Goal: Information Seeking & Learning: Learn about a topic

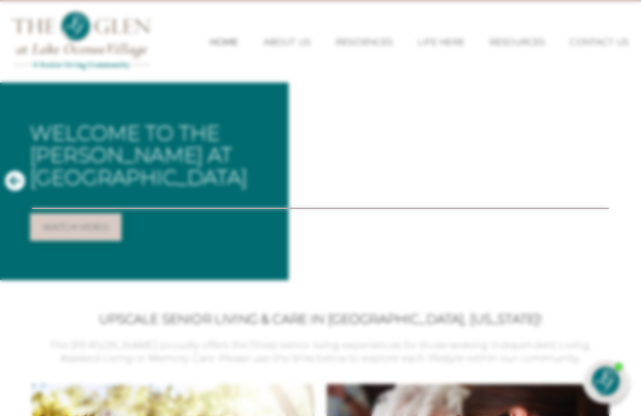
click at [347, 33] on div at bounding box center [320, 208] width 641 height 416
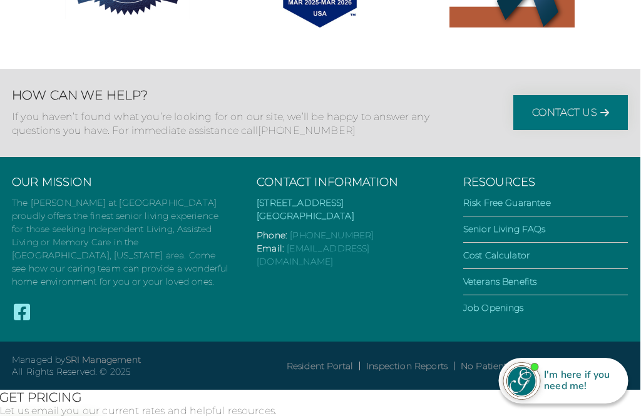
scroll to position [3613, 0]
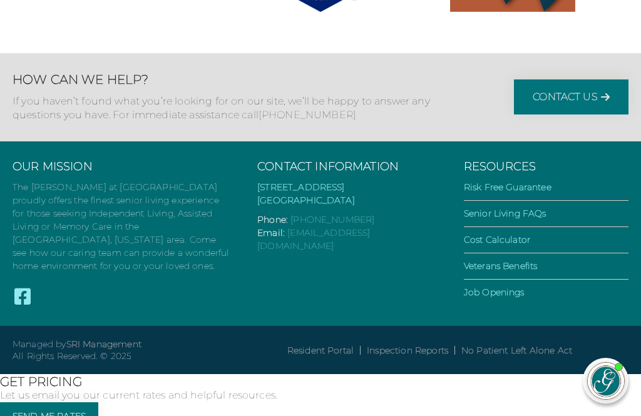
click at [509, 298] on link "Job Openings" at bounding box center [494, 292] width 61 height 11
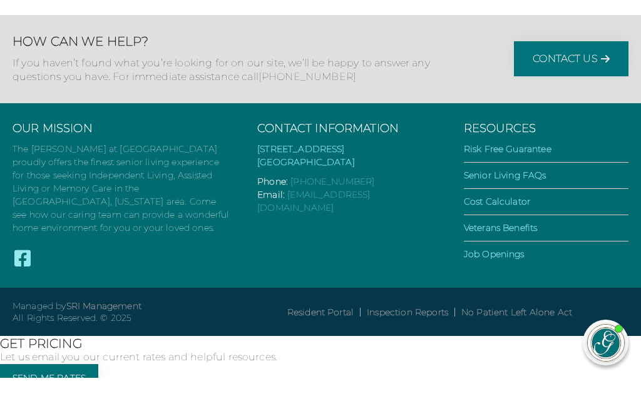
scroll to position [3653, 0]
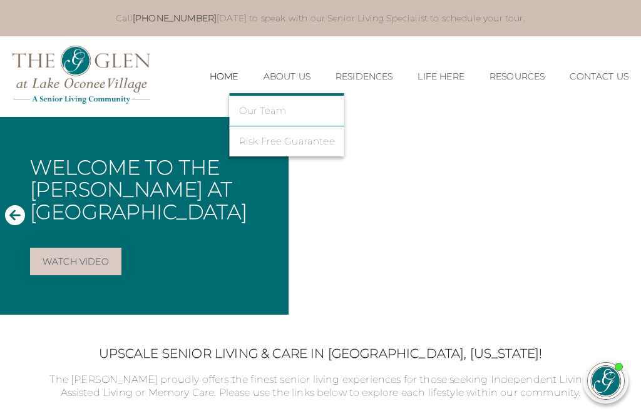
click at [239, 109] on link "Our Team" at bounding box center [287, 110] width 96 height 11
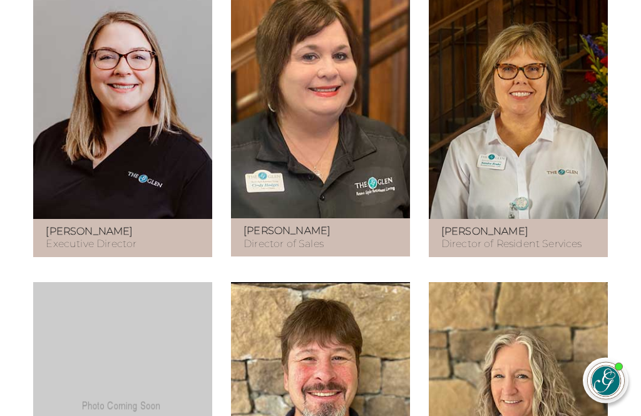
scroll to position [720, 0]
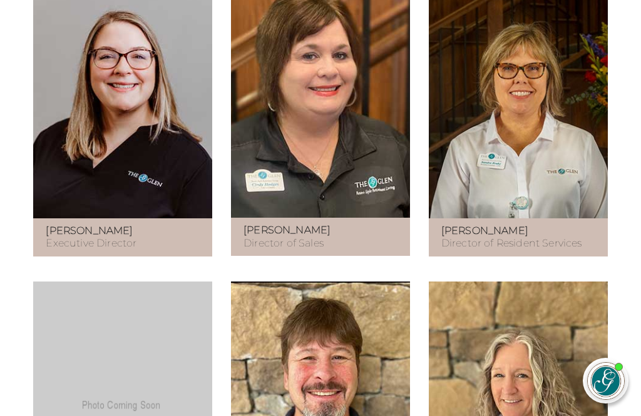
click at [573, 56] on figure at bounding box center [518, 97] width 179 height 242
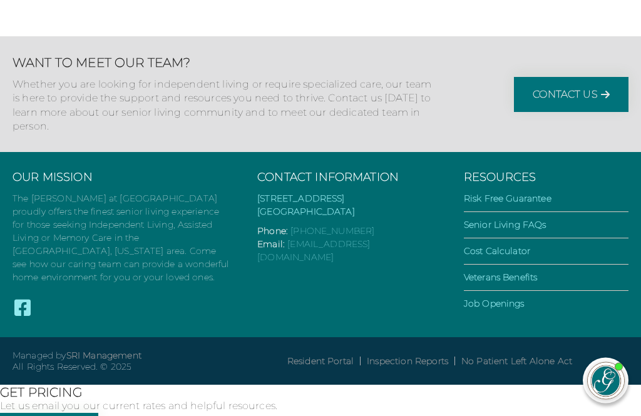
scroll to position [2326, 0]
click at [573, 112] on link "Contact Us" at bounding box center [571, 94] width 115 height 35
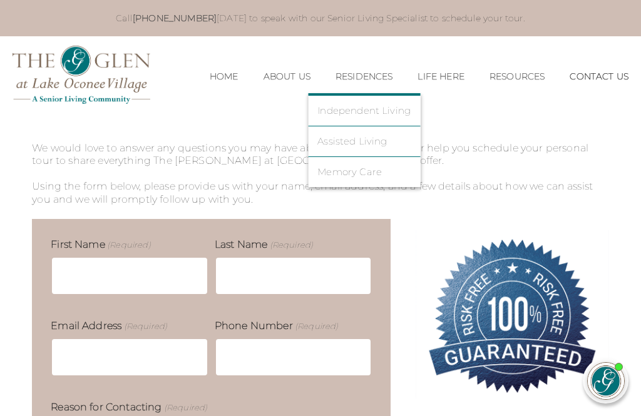
click at [348, 109] on link "Independent Living" at bounding box center [364, 110] width 93 height 11
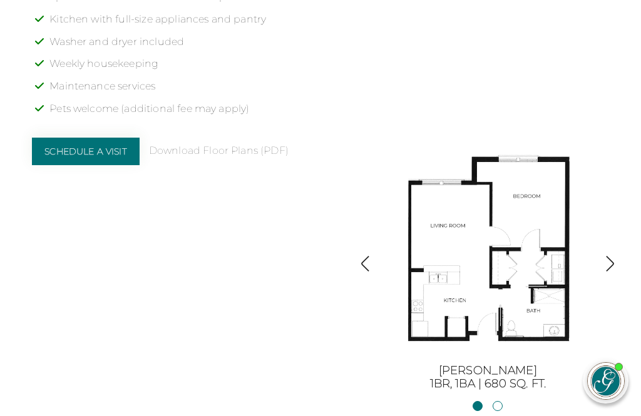
scroll to position [1158, 0]
